Goal: Communication & Community: Ask a question

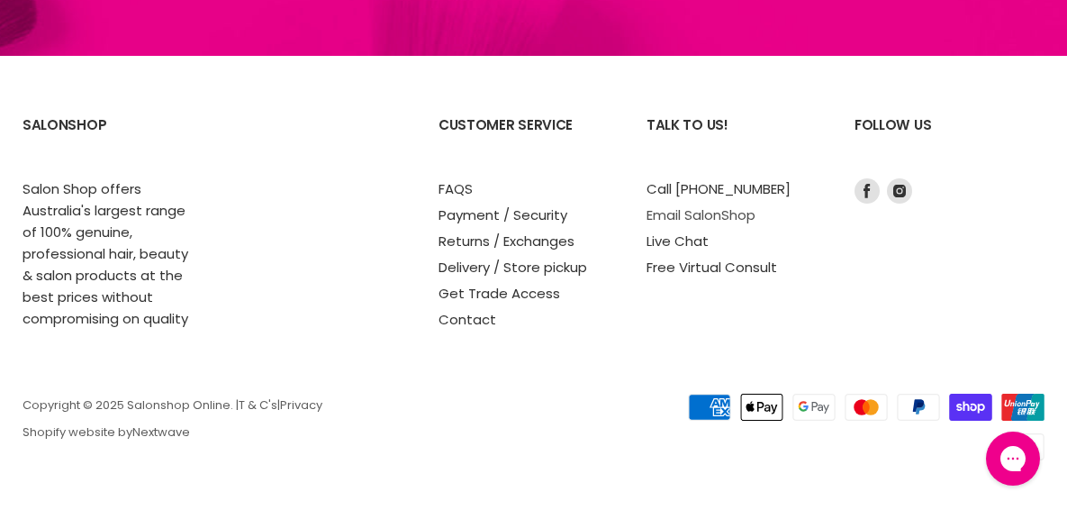
click at [698, 210] on link "Email SalonShop" at bounding box center [700, 214] width 109 height 19
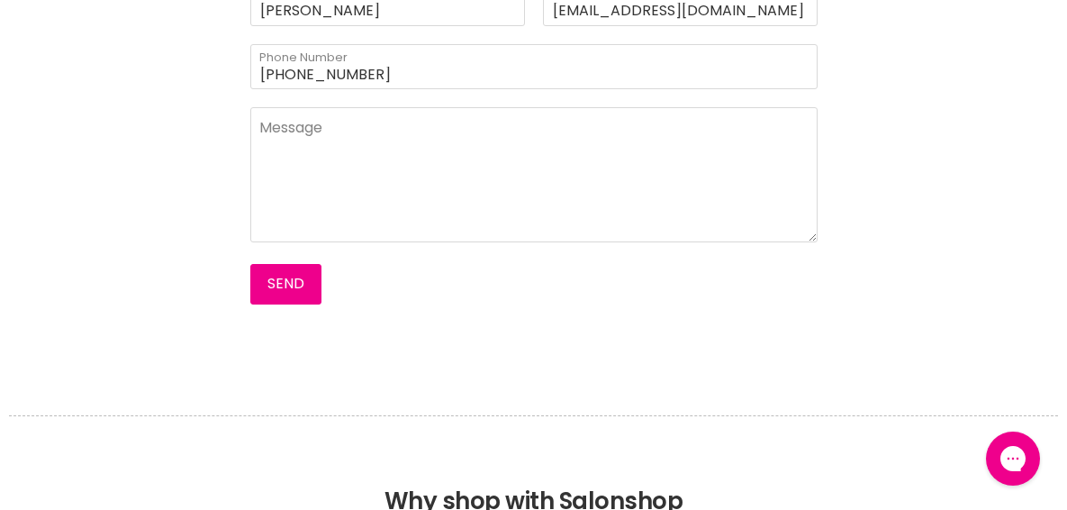
scroll to position [728, 0]
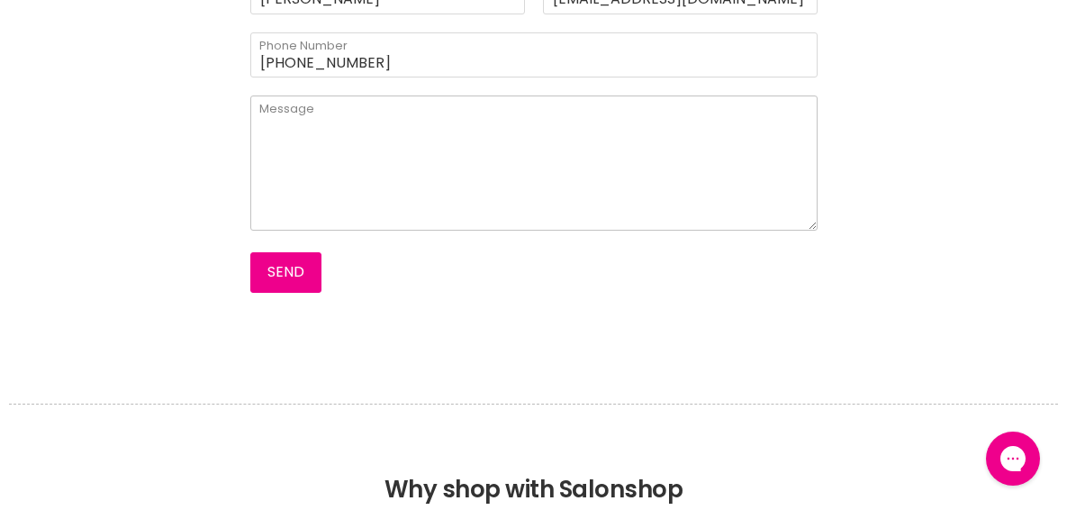
click at [295, 109] on textarea "Main content" at bounding box center [533, 162] width 567 height 135
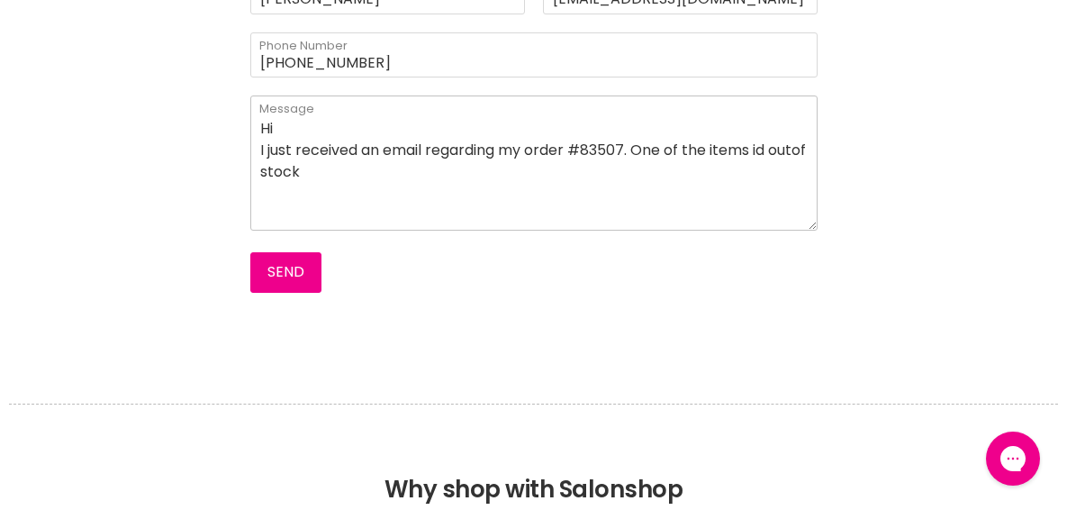
click at [784, 147] on textarea "Hi I just received an email regarding my order #83507. One of the items id outo…" at bounding box center [533, 162] width 567 height 135
click at [284, 173] on textarea "Hi I just received an email regarding my order #83507. One of the items is outo…" at bounding box center [533, 162] width 567 height 135
click at [319, 169] on textarea "Hi I just received an email regarding my order #83507. One of the items is out …" at bounding box center [533, 162] width 567 height 135
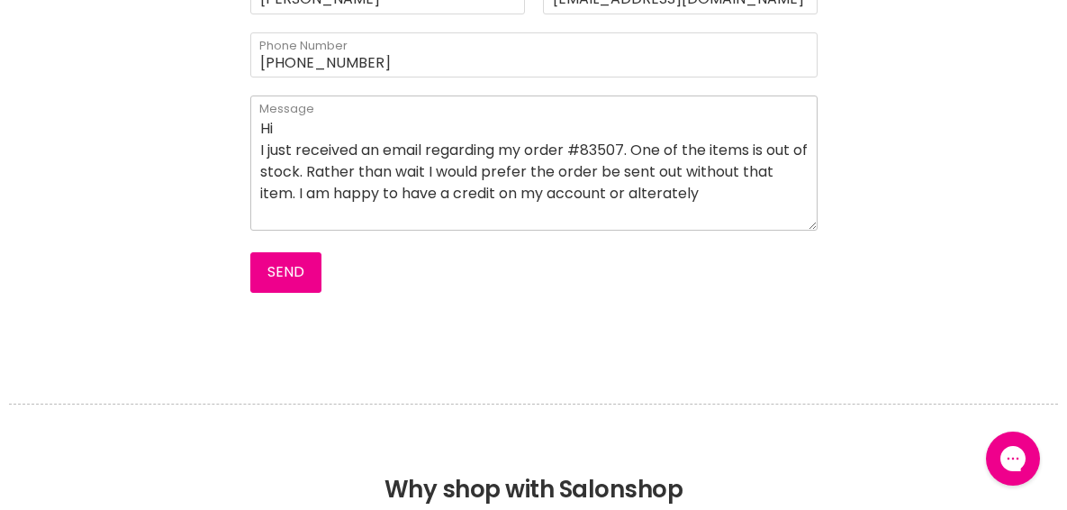
click at [666, 194] on textarea "Hi I just received an email regarding my order #83507. One of the items is out …" at bounding box center [533, 162] width 567 height 135
click at [722, 193] on textarea "Hi I just received an email regarding my order #83507. One of the items is out …" at bounding box center [533, 162] width 567 height 135
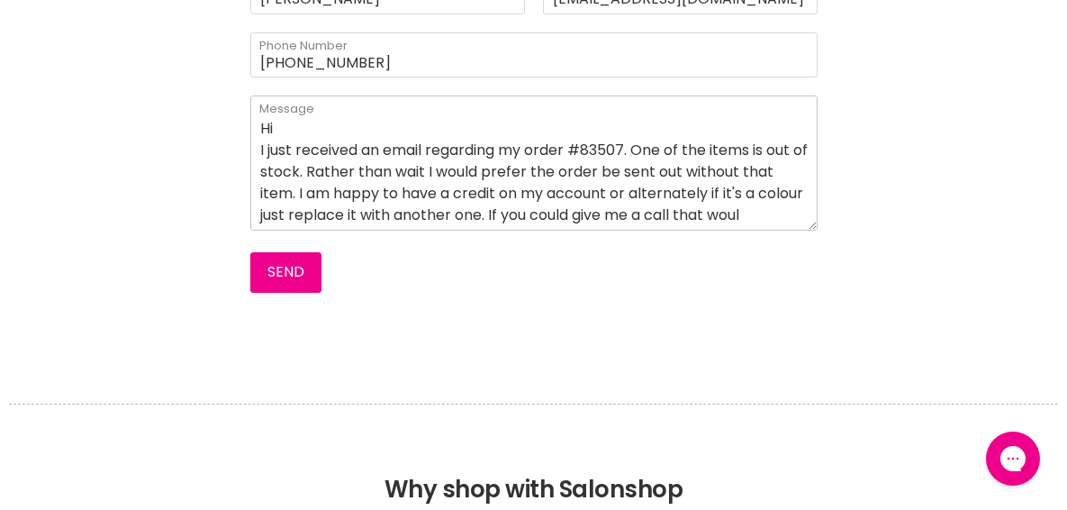
scroll to position [18, 0]
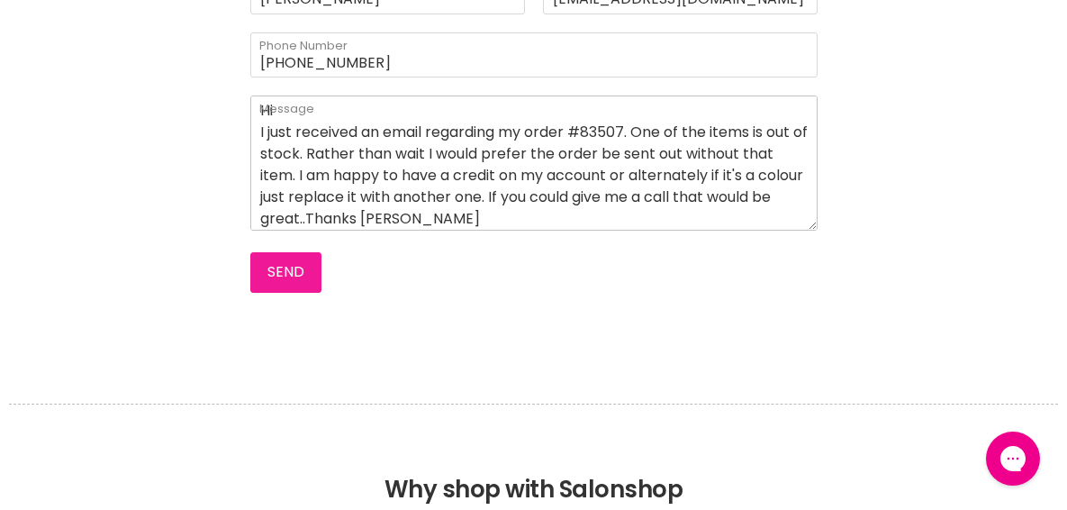
type textarea "Hi I just received an email regarding my order #83507. One of the items is out …"
click at [287, 266] on button "Send" at bounding box center [285, 272] width 71 height 40
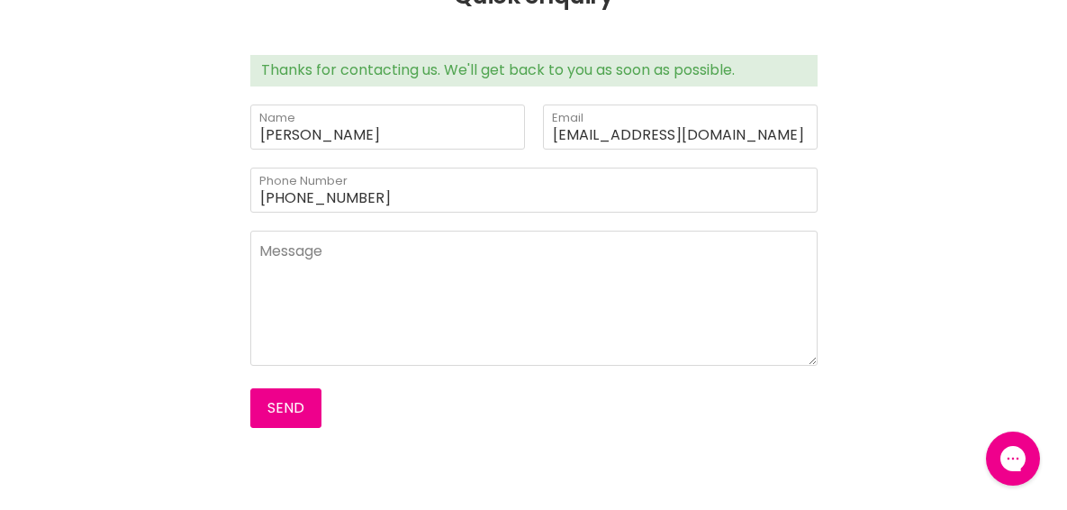
scroll to position [646, 0]
